Goal: Find specific page/section: Find specific page/section

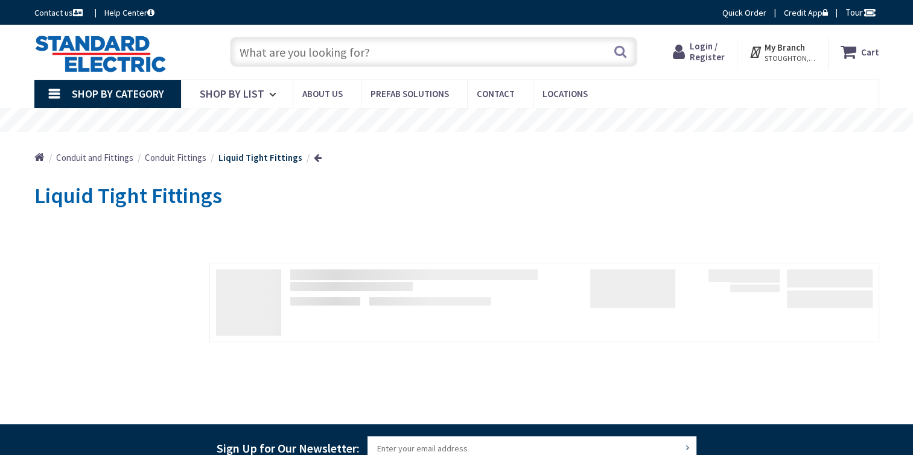
type input "[GEOGRAPHIC_DATA], [GEOGRAPHIC_DATA]"
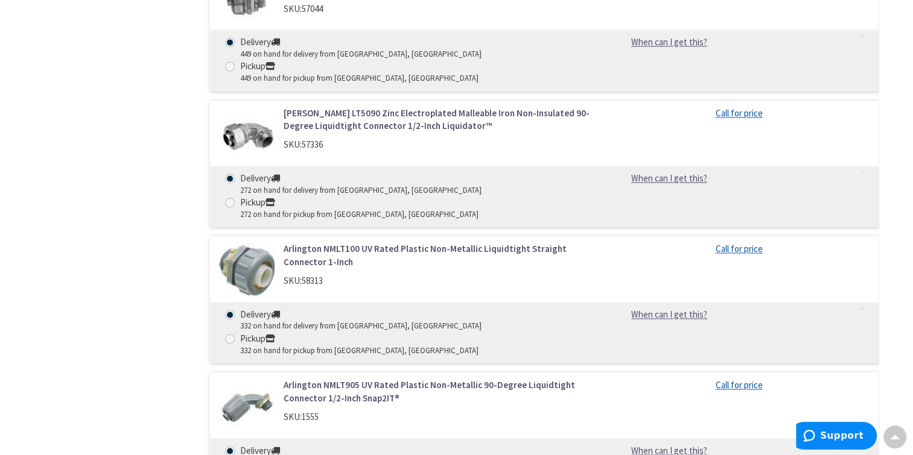
scroll to position [1629, 0]
